Goal: Task Accomplishment & Management: Manage account settings

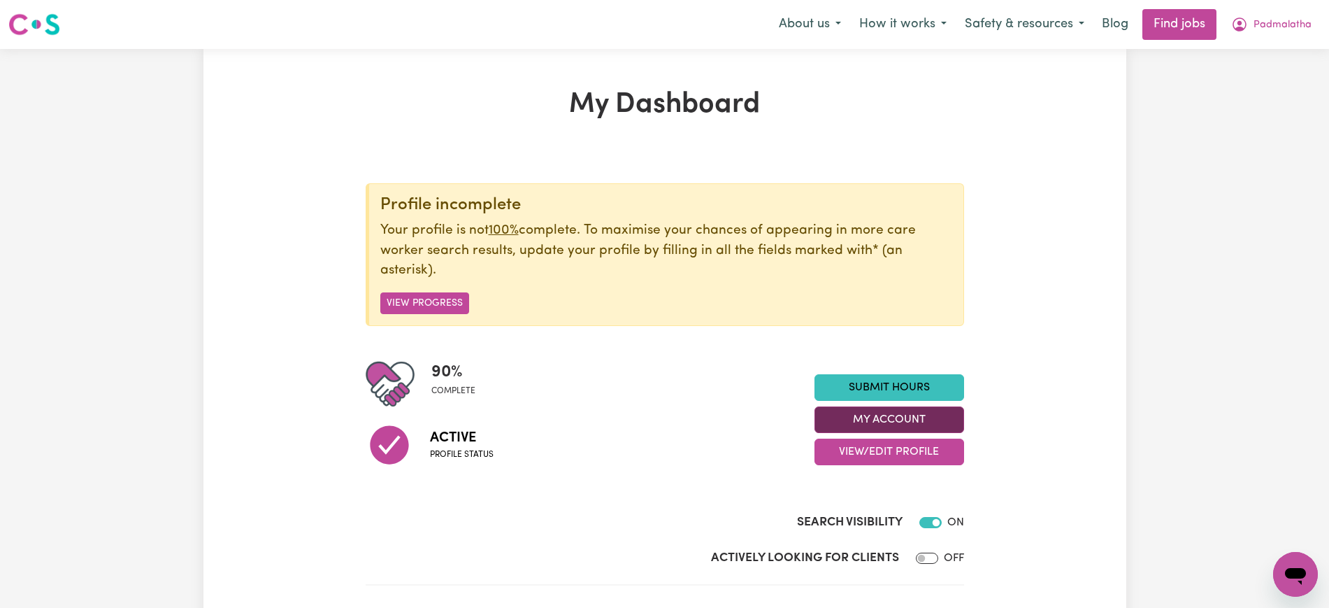
click at [937, 419] on button "My Account" at bounding box center [889, 419] width 150 height 27
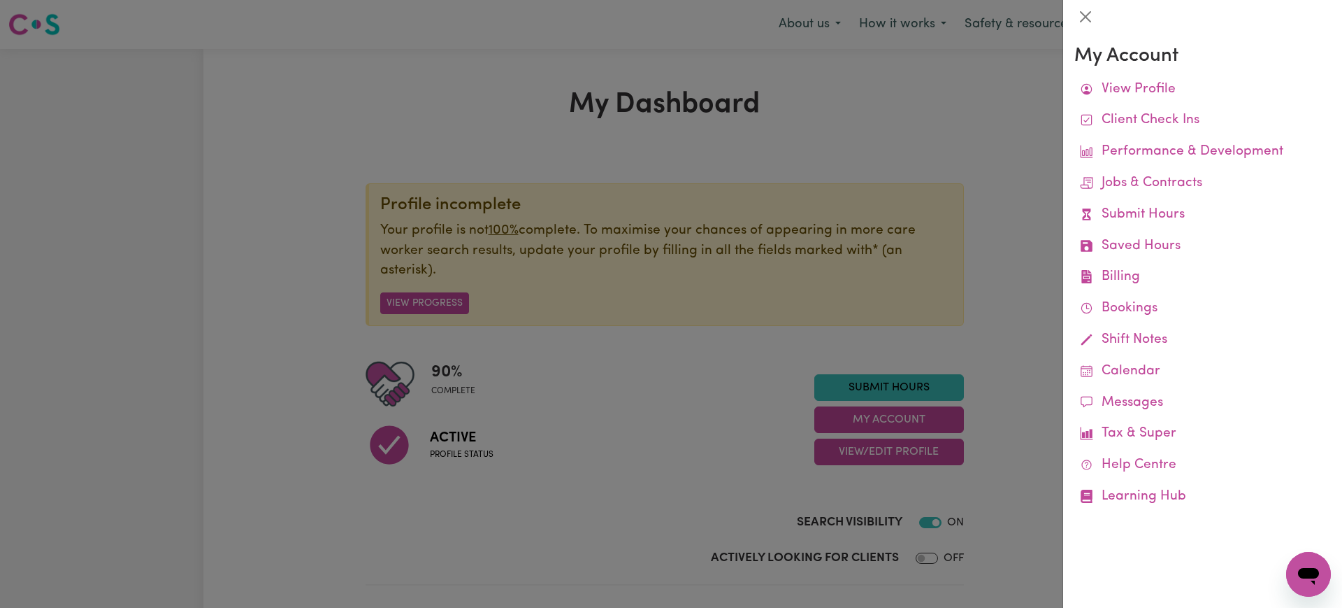
drag, startPoint x: 303, startPoint y: 106, endPoint x: 315, endPoint y: 106, distance: 11.9
click at [305, 108] on div at bounding box center [671, 304] width 1342 height 608
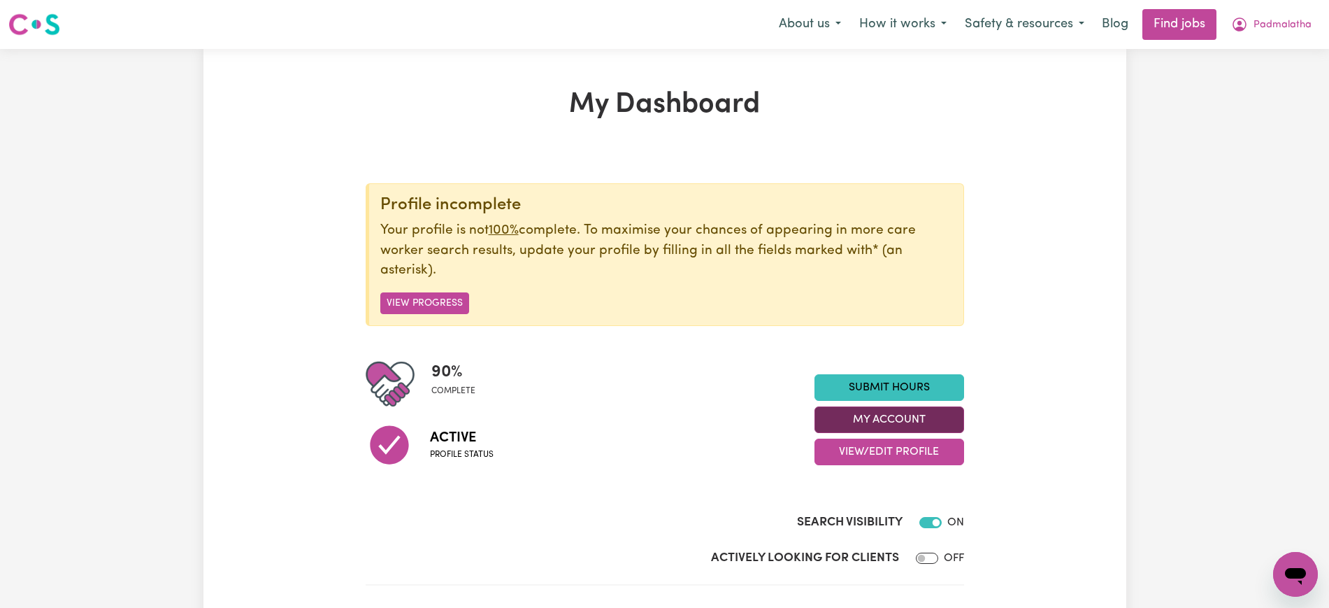
click at [944, 412] on button "My Account" at bounding box center [889, 419] width 150 height 27
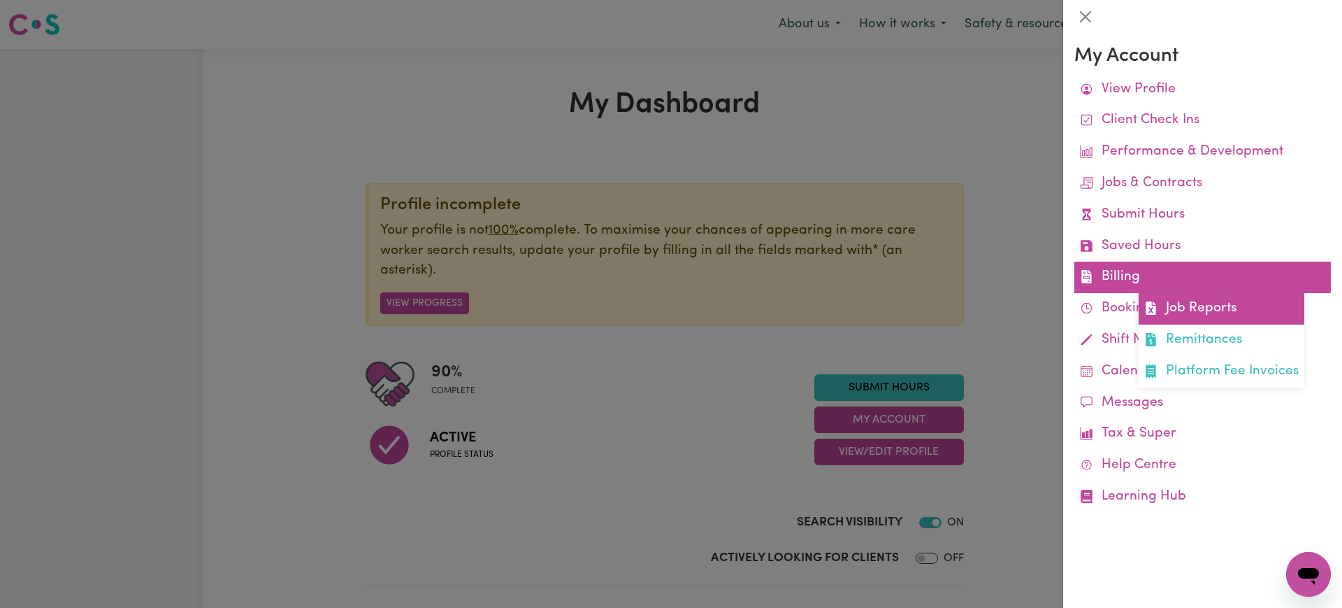
click at [1154, 307] on icon at bounding box center [1150, 307] width 13 height 13
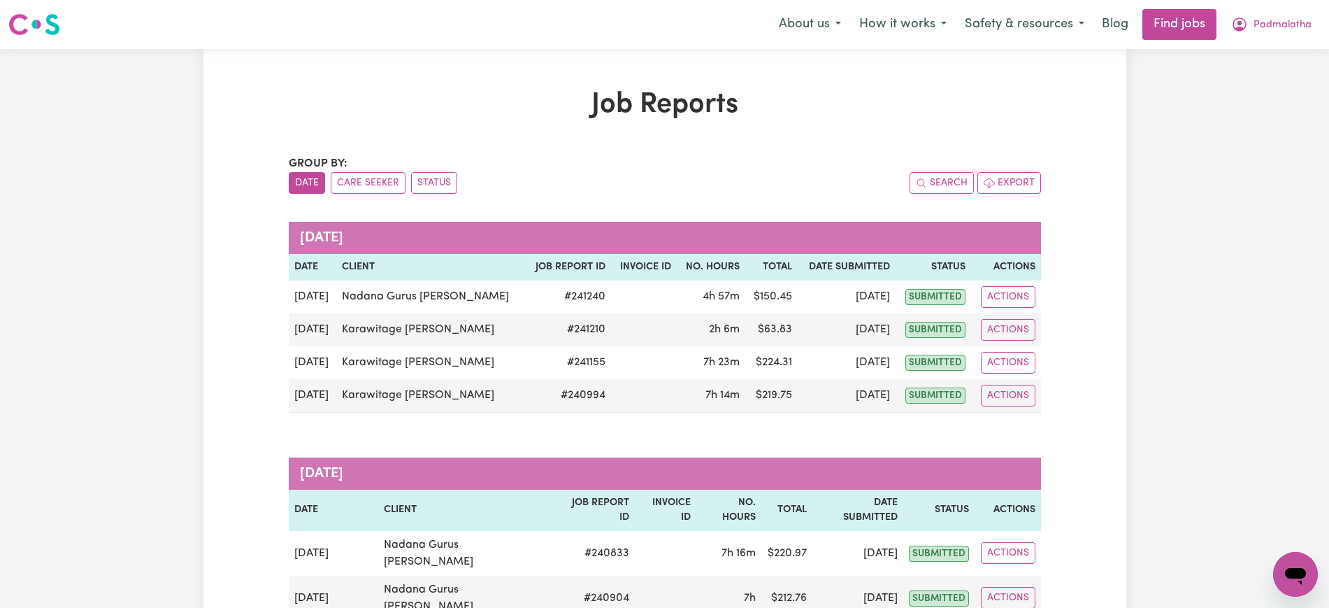
click at [426, 168] on div "Group by: Date Care Seeker Status" at bounding box center [477, 174] width 376 height 38
click at [433, 176] on button "Status" at bounding box center [434, 183] width 46 height 22
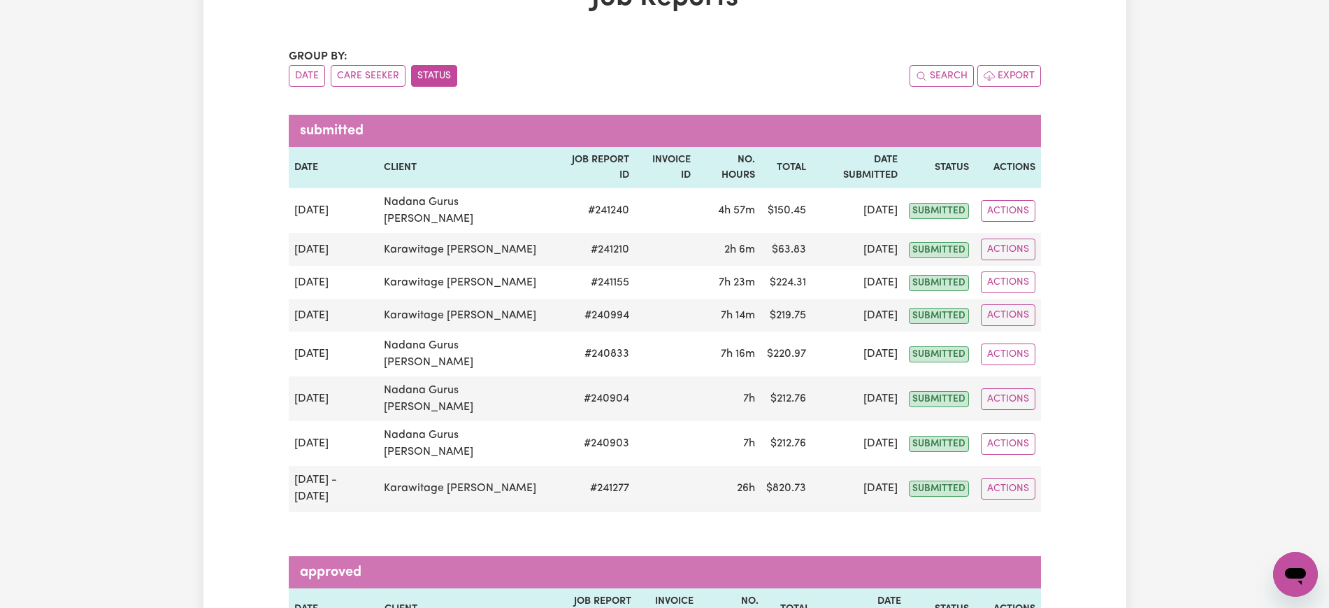
scroll to position [87, 0]
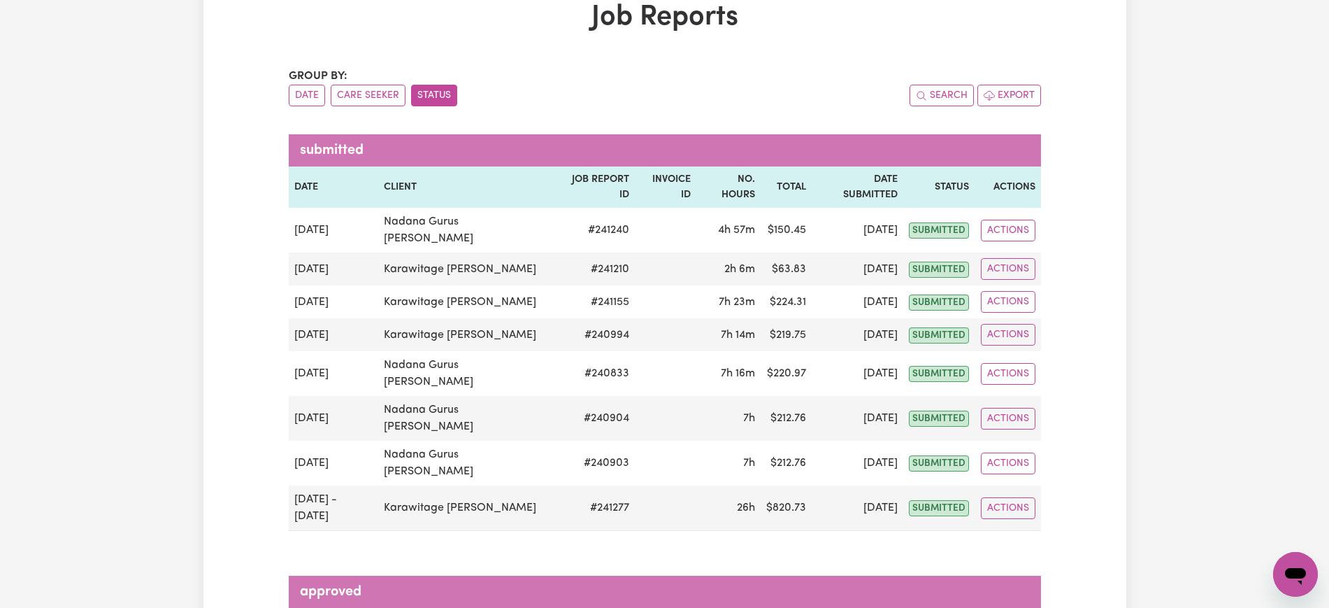
click at [800, 82] on div "Group by: Date Care Seeker Status Search Export" at bounding box center [665, 87] width 752 height 38
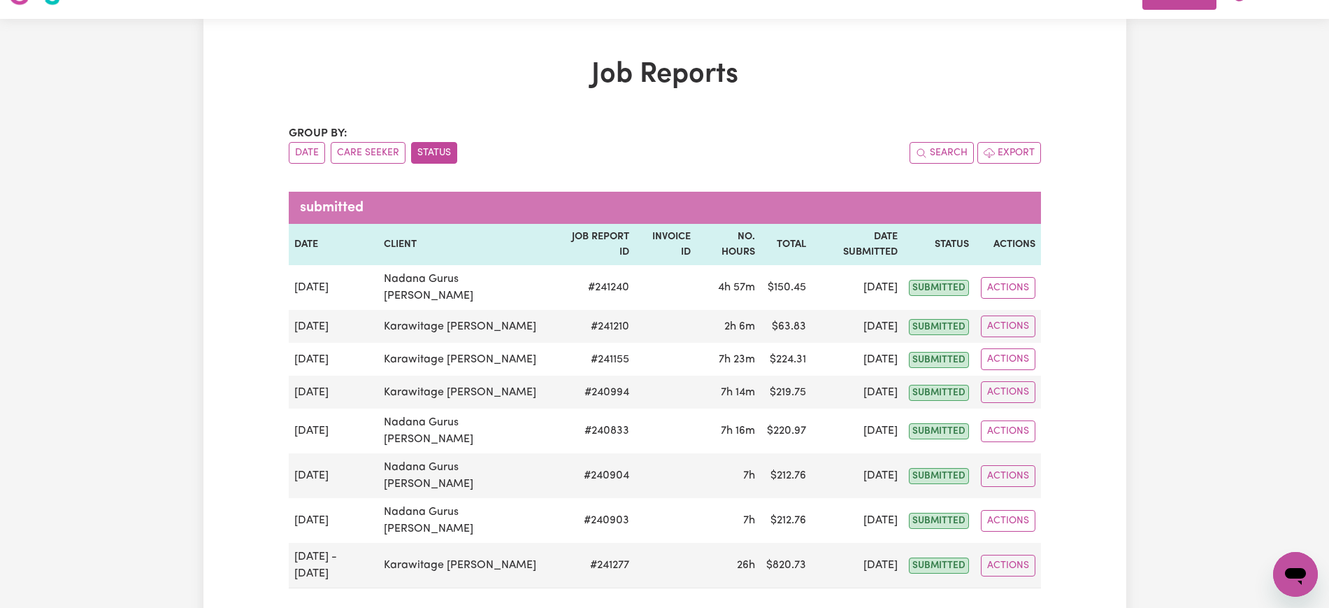
scroll to position [0, 0]
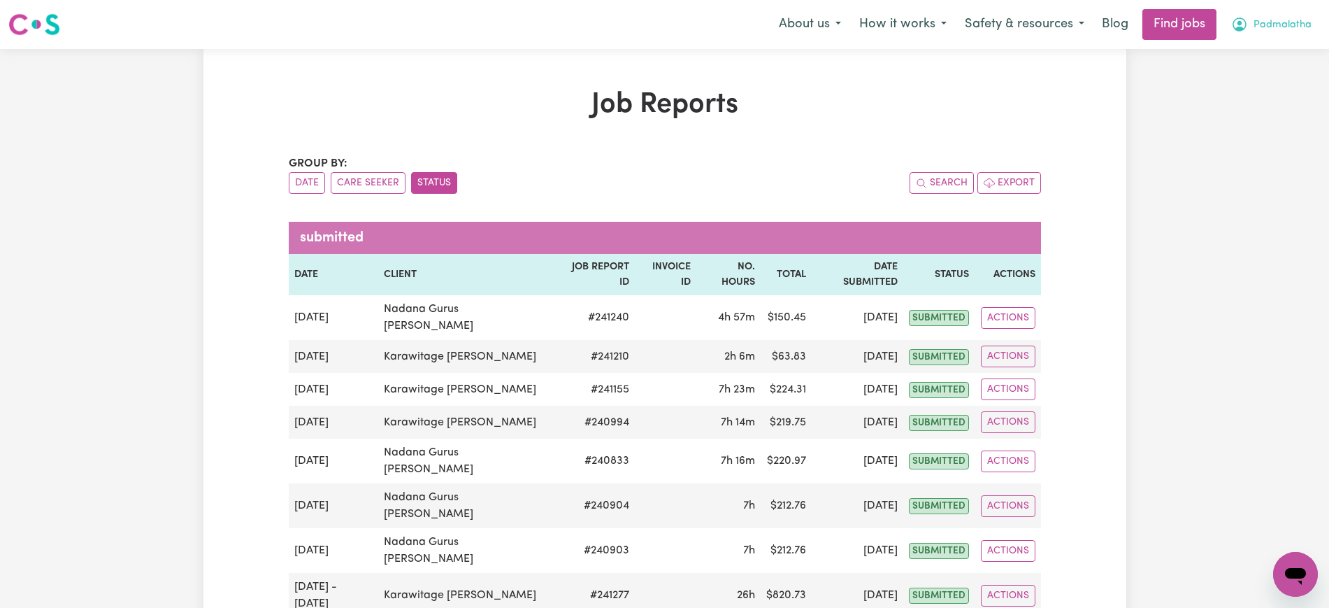
click at [1239, 16] on button "Padmalatha" at bounding box center [1271, 24] width 99 height 29
click at [1243, 110] on link "Logout" at bounding box center [1264, 107] width 110 height 27
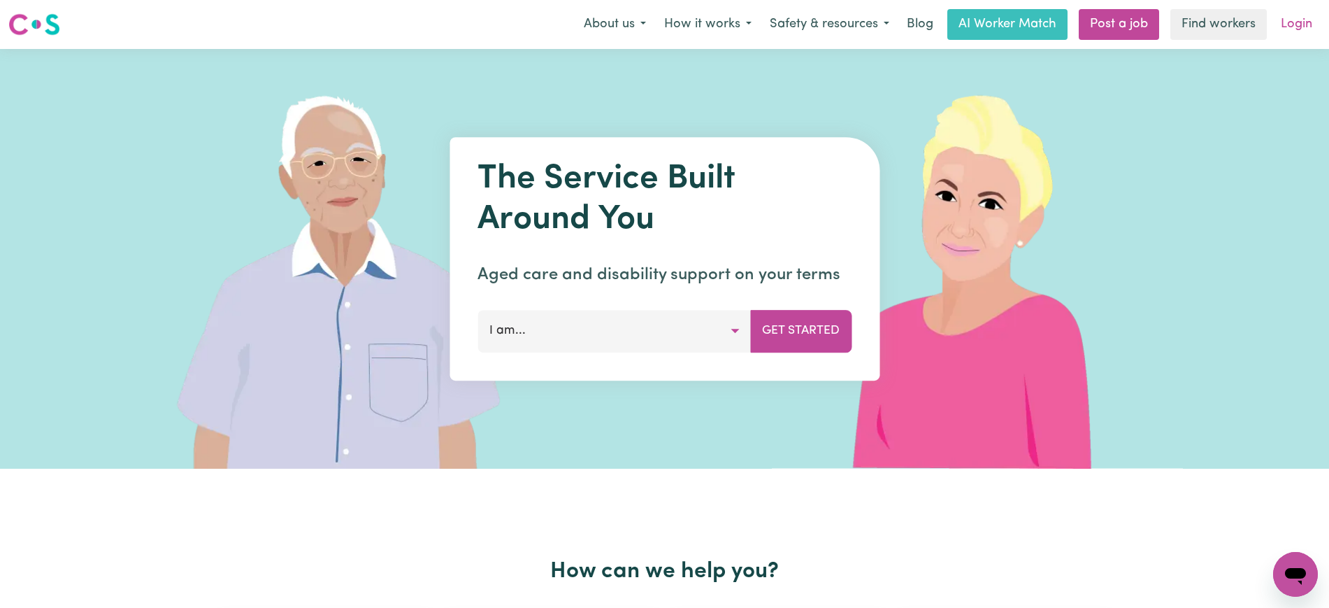
click at [1295, 26] on link "Login" at bounding box center [1296, 24] width 48 height 31
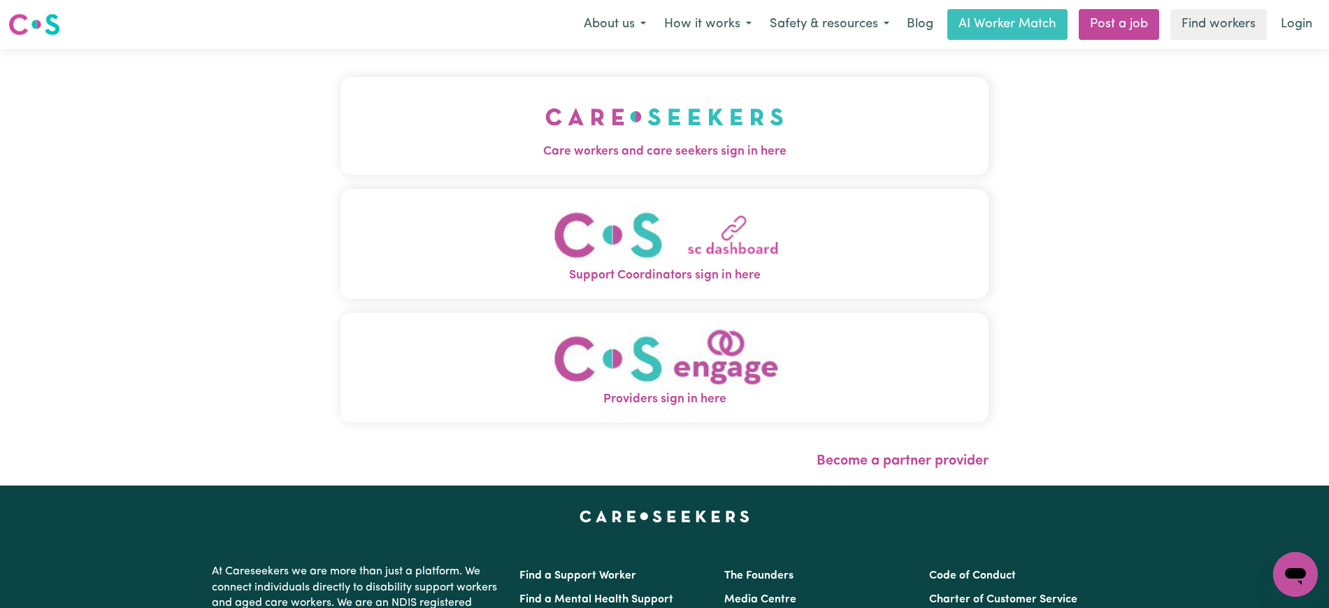
click at [542, 131] on button "Care workers and care seekers sign in here" at bounding box center [664, 126] width 648 height 98
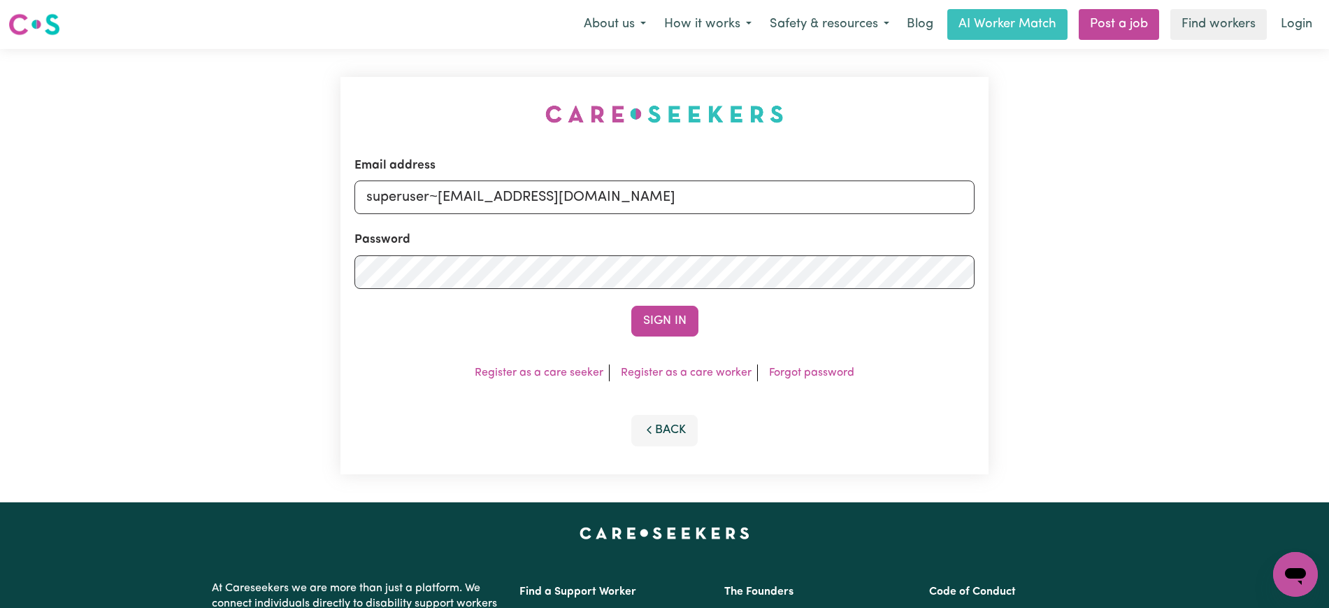
click at [323, 107] on div "Email address superuser~[EMAIL_ADDRESS][DOMAIN_NAME] Password Sign In Register …" at bounding box center [664, 275] width 1329 height 453
drag, startPoint x: 433, startPoint y: 202, endPoint x: 450, endPoint y: 86, distance: 117.3
click at [1293, 214] on div "Email address superuser~[EMAIL_ADDRESS][DOMAIN_NAME] Password Sign In Register …" at bounding box center [664, 275] width 1329 height 453
click at [445, 70] on div "Email address superuser~[EMAIL_ADDRESS][DOMAIN_NAME] Password Sign In Register …" at bounding box center [664, 275] width 665 height 453
drag, startPoint x: 435, startPoint y: 193, endPoint x: 1114, endPoint y: 193, distance: 678.8
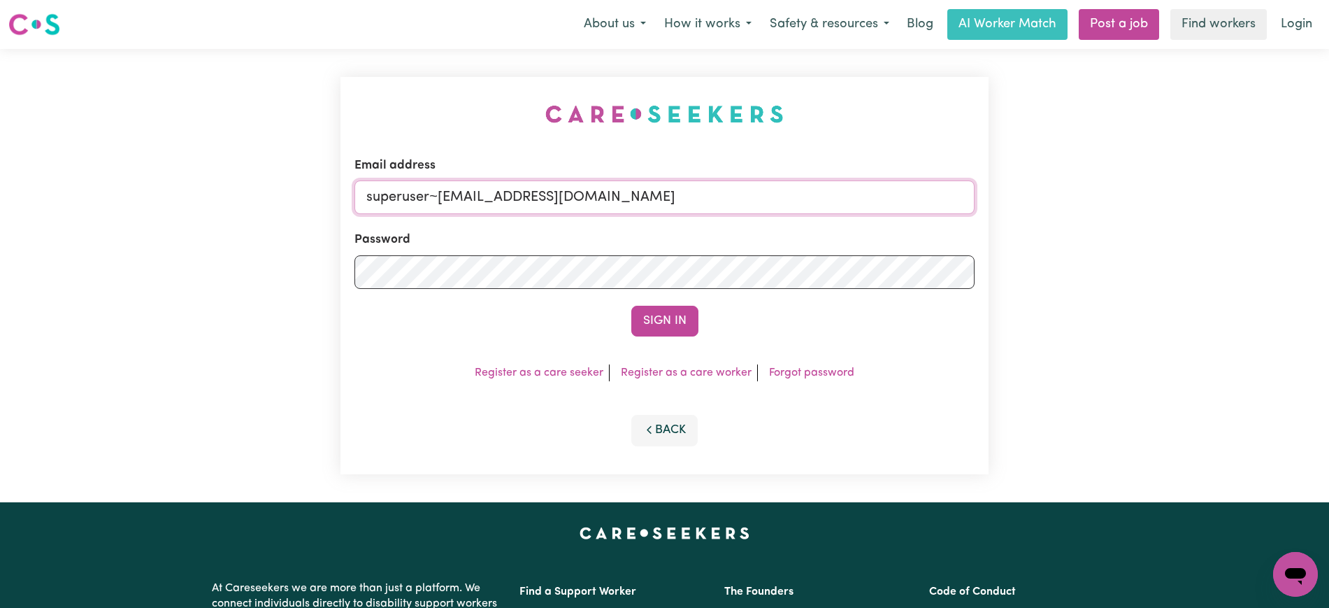
click at [1114, 193] on div "Email address superuser~[EMAIL_ADDRESS][DOMAIN_NAME] Password Sign In Register …" at bounding box center [664, 275] width 1329 height 453
click at [423, 51] on div "Email address superuser~[EMAIL_ADDRESS][DOMAIN_NAME] Password Sign In Register …" at bounding box center [664, 275] width 665 height 453
drag, startPoint x: 438, startPoint y: 196, endPoint x: 945, endPoint y: 195, distance: 507.5
click at [945, 195] on input "superuser~[EMAIL_ADDRESS][DOMAIN_NAME]" at bounding box center [664, 197] width 620 height 34
type input "[EMAIL_ADDRESS][DOMAIN_NAME]"
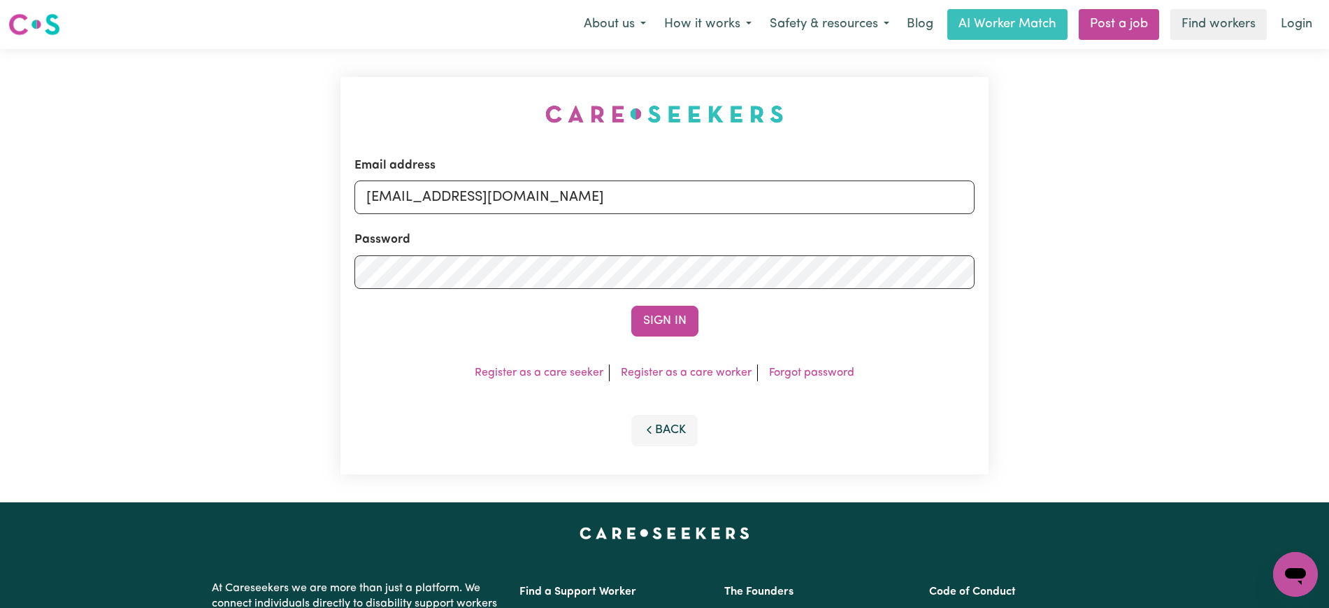
click at [631, 306] on button "Sign In" at bounding box center [664, 321] width 67 height 31
